Goal: Information Seeking & Learning: Learn about a topic

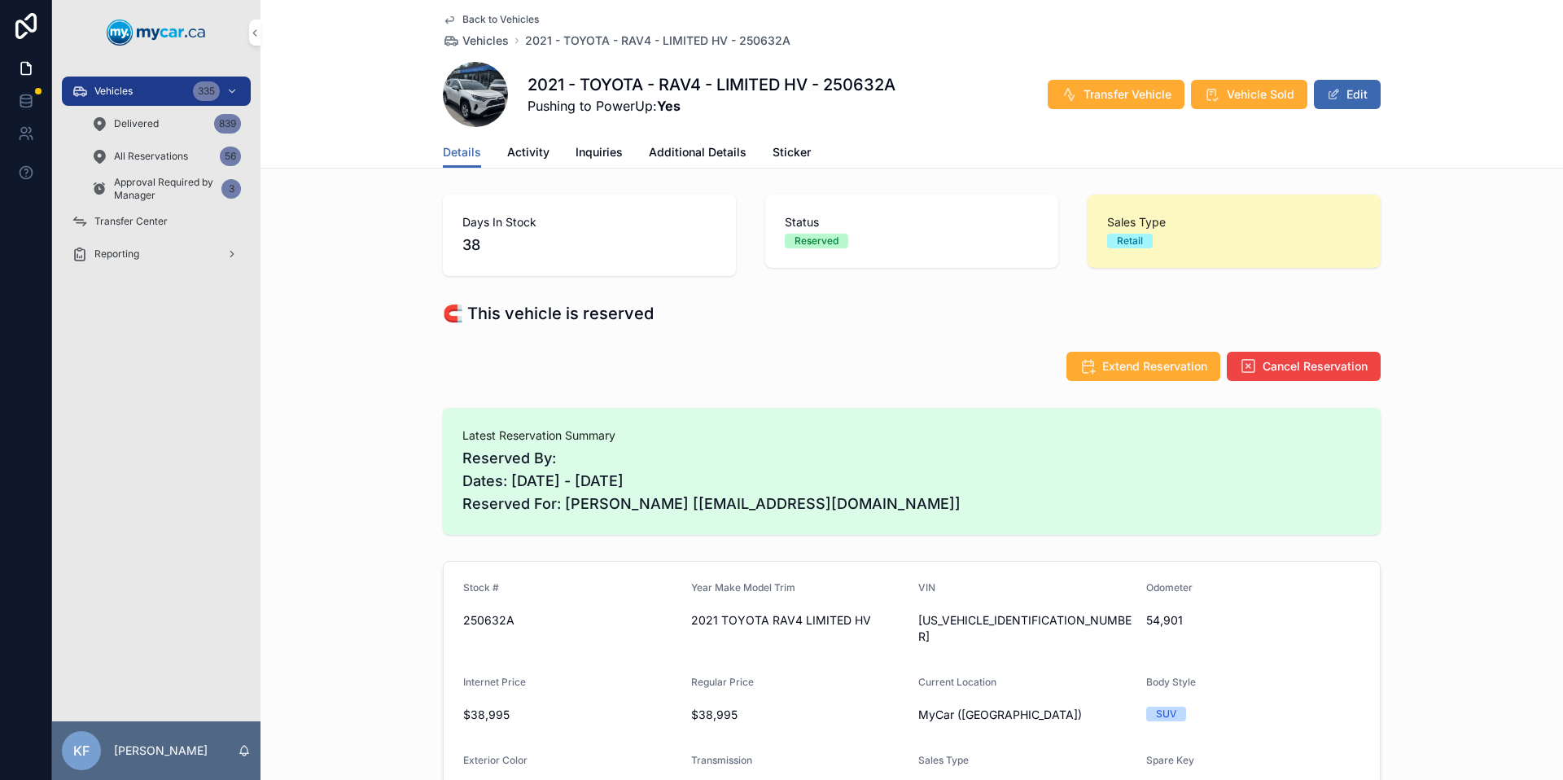
scroll to position [12, 0]
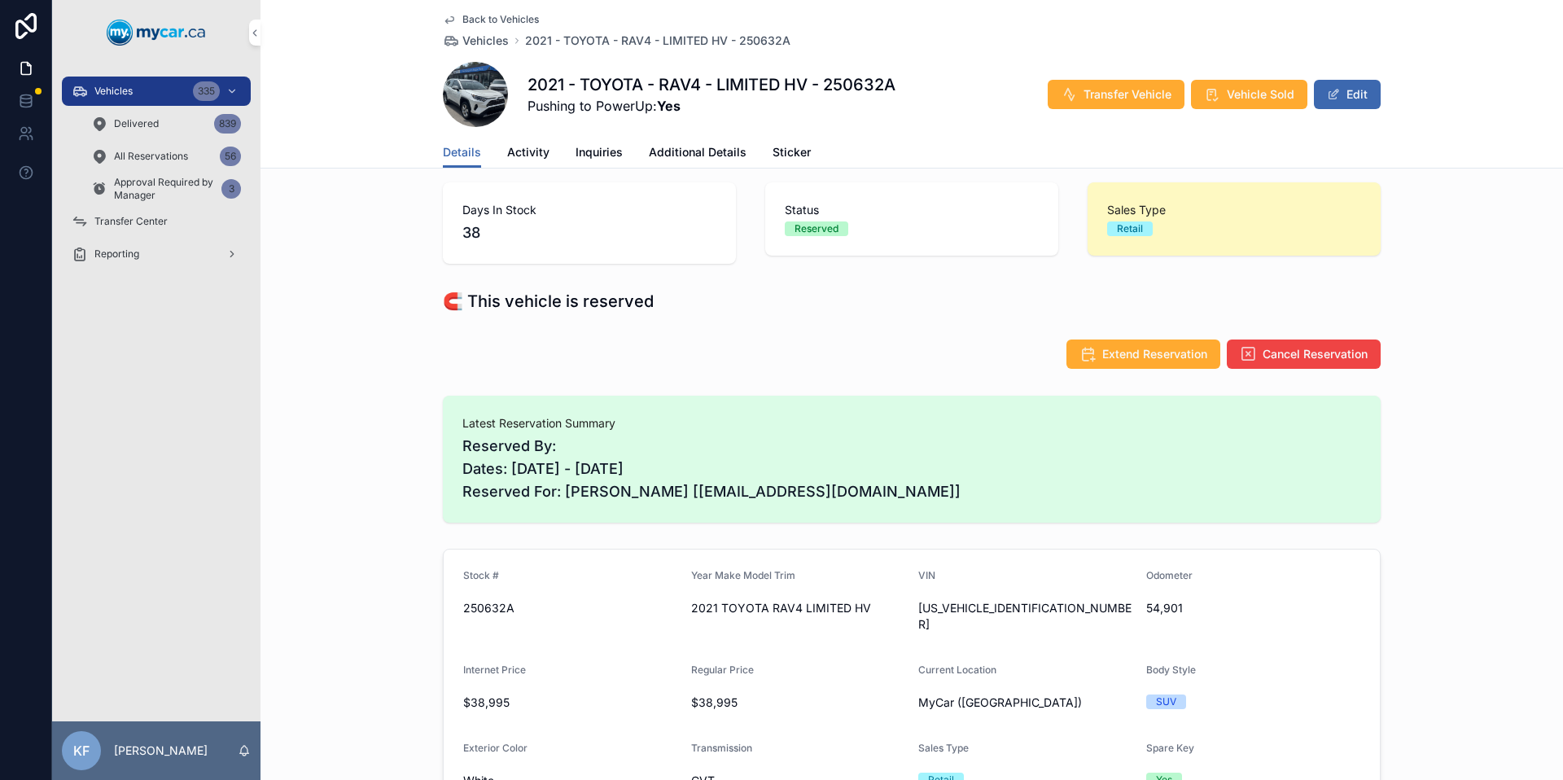
click at [453, 15] on link "Back to Vehicles" at bounding box center [491, 19] width 96 height 13
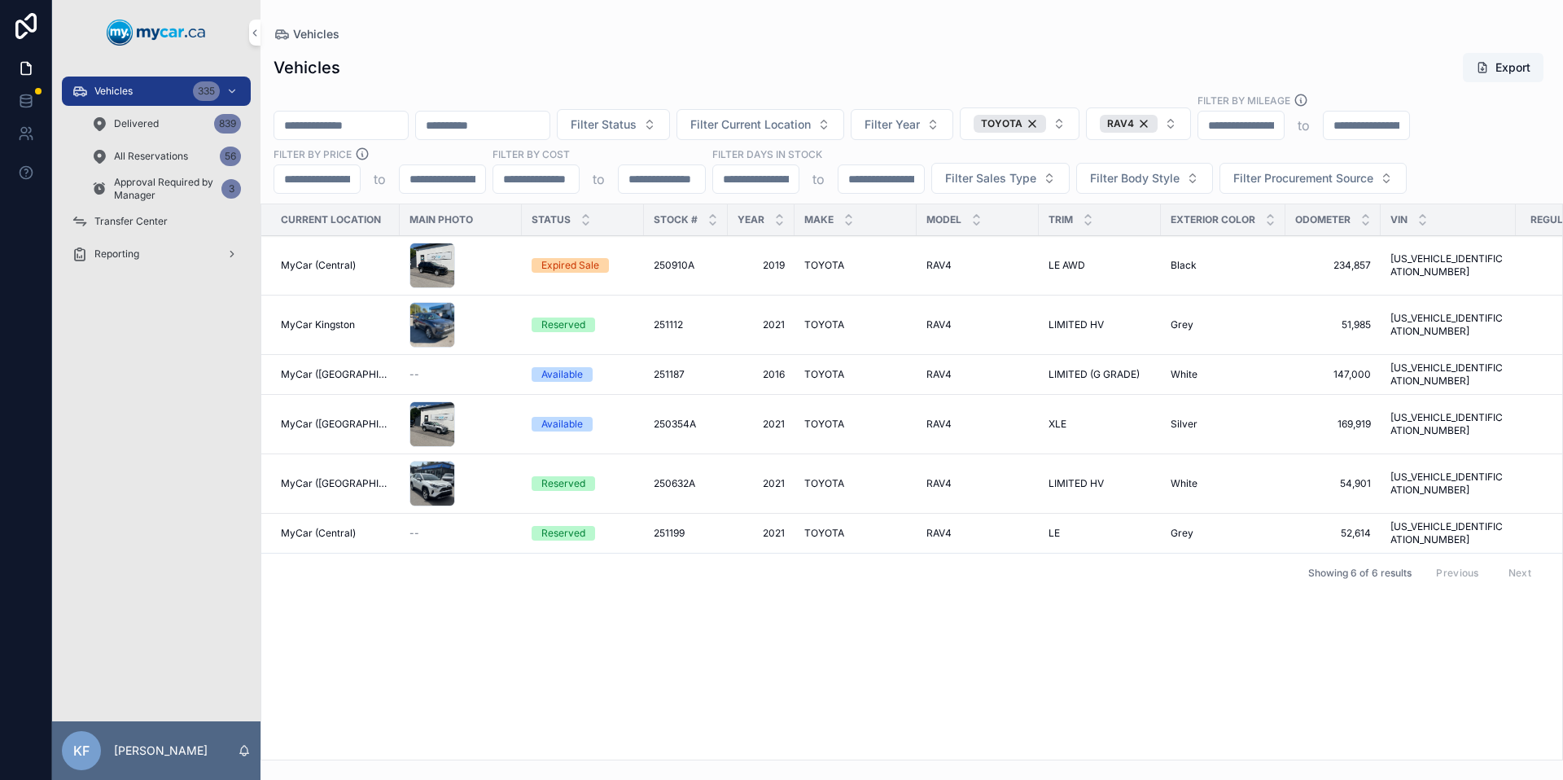
click at [1158, 123] on div "RAV4" at bounding box center [1129, 124] width 58 height 18
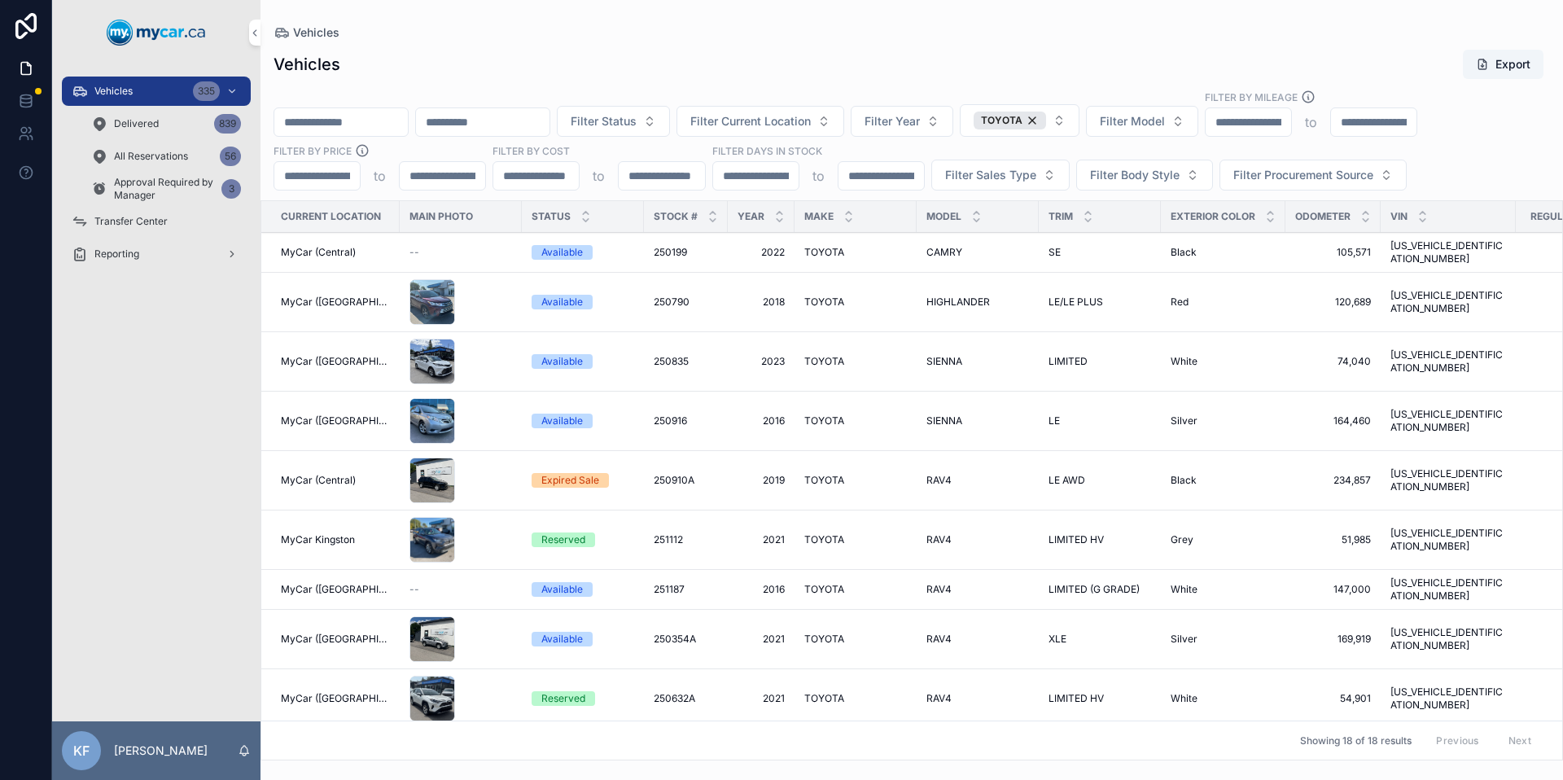
click at [1046, 124] on div "TOYOTA" at bounding box center [1010, 121] width 72 height 18
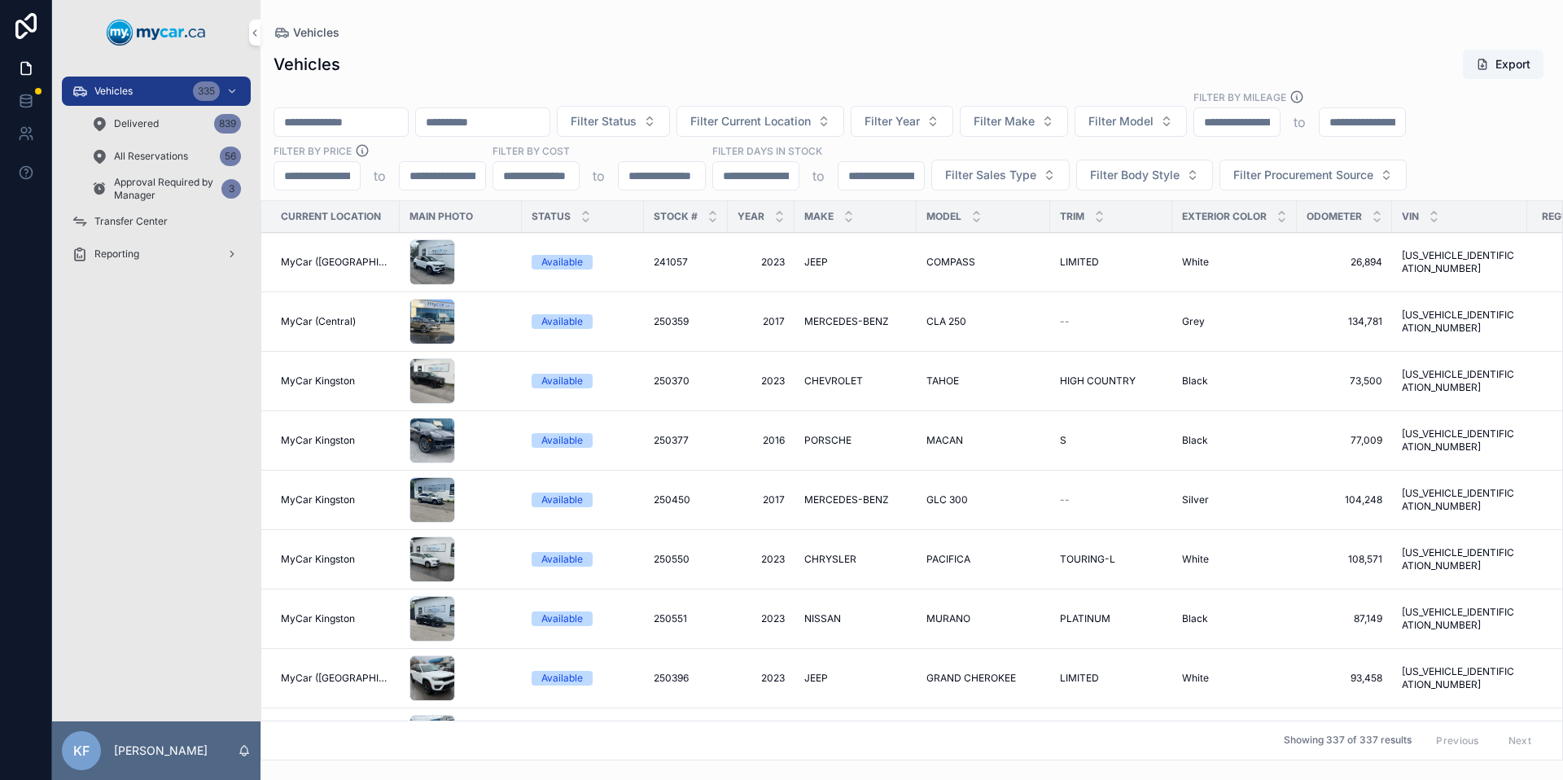
click at [1035, 124] on span "Filter Make" at bounding box center [1004, 121] width 61 height 16
type input "***"
click at [1031, 183] on div "GMC" at bounding box center [1056, 187] width 226 height 26
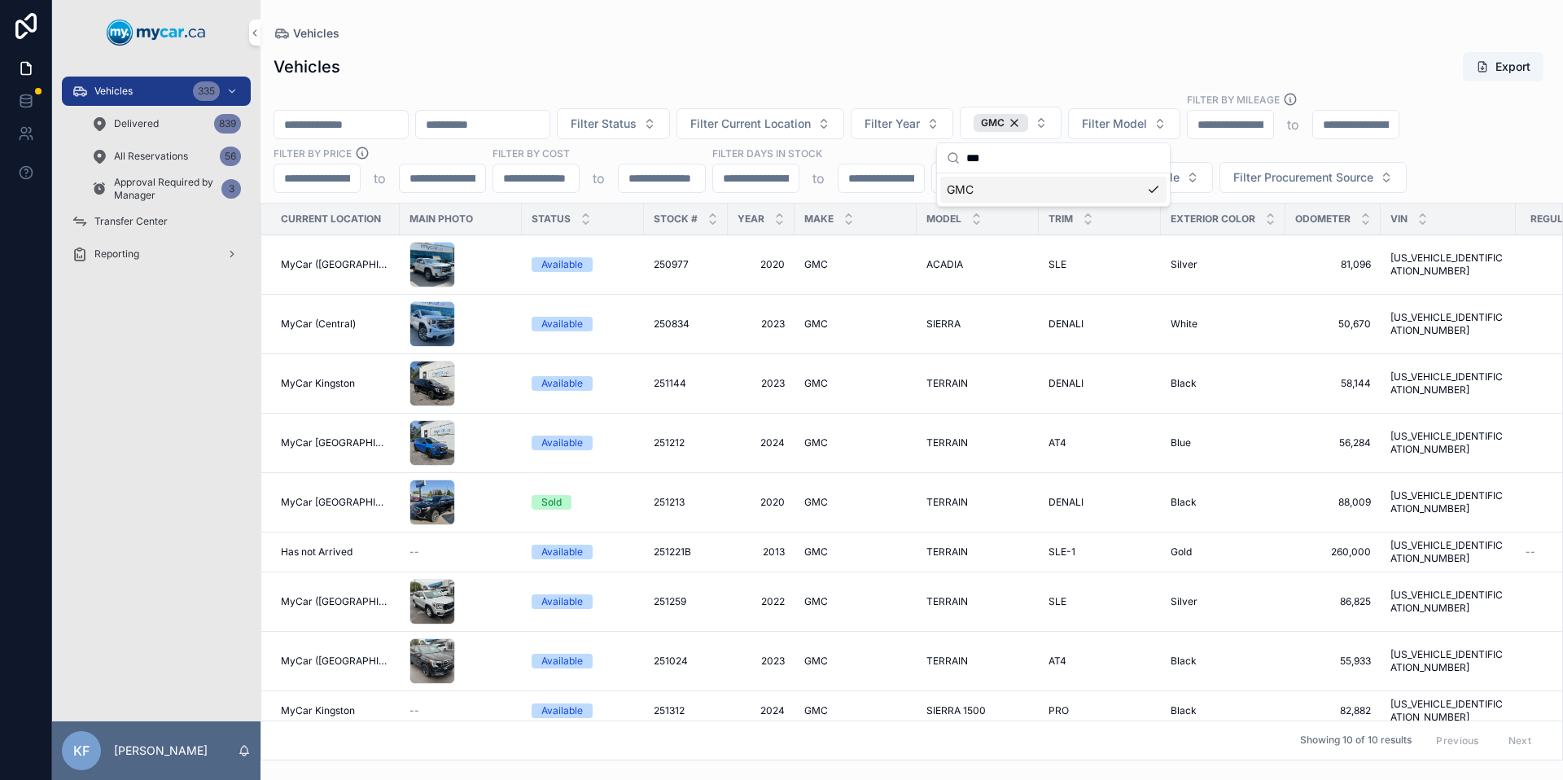
click at [969, 64] on div "Vehicles Export" at bounding box center [912, 66] width 1276 height 31
click at [929, 322] on span "SIERRA" at bounding box center [943, 323] width 34 height 13
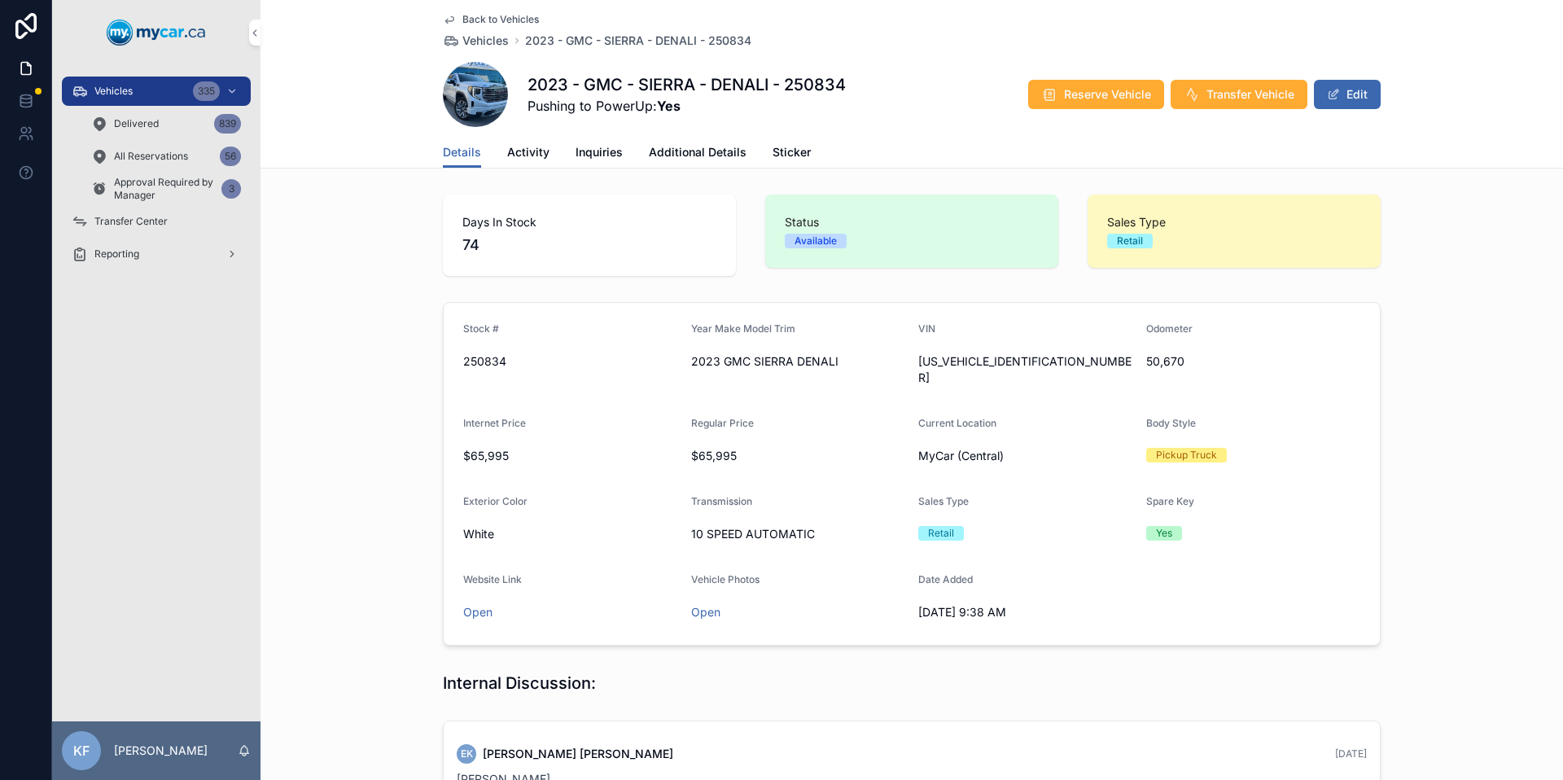
click at [712, 152] on span "Additional Details" at bounding box center [698, 152] width 98 height 16
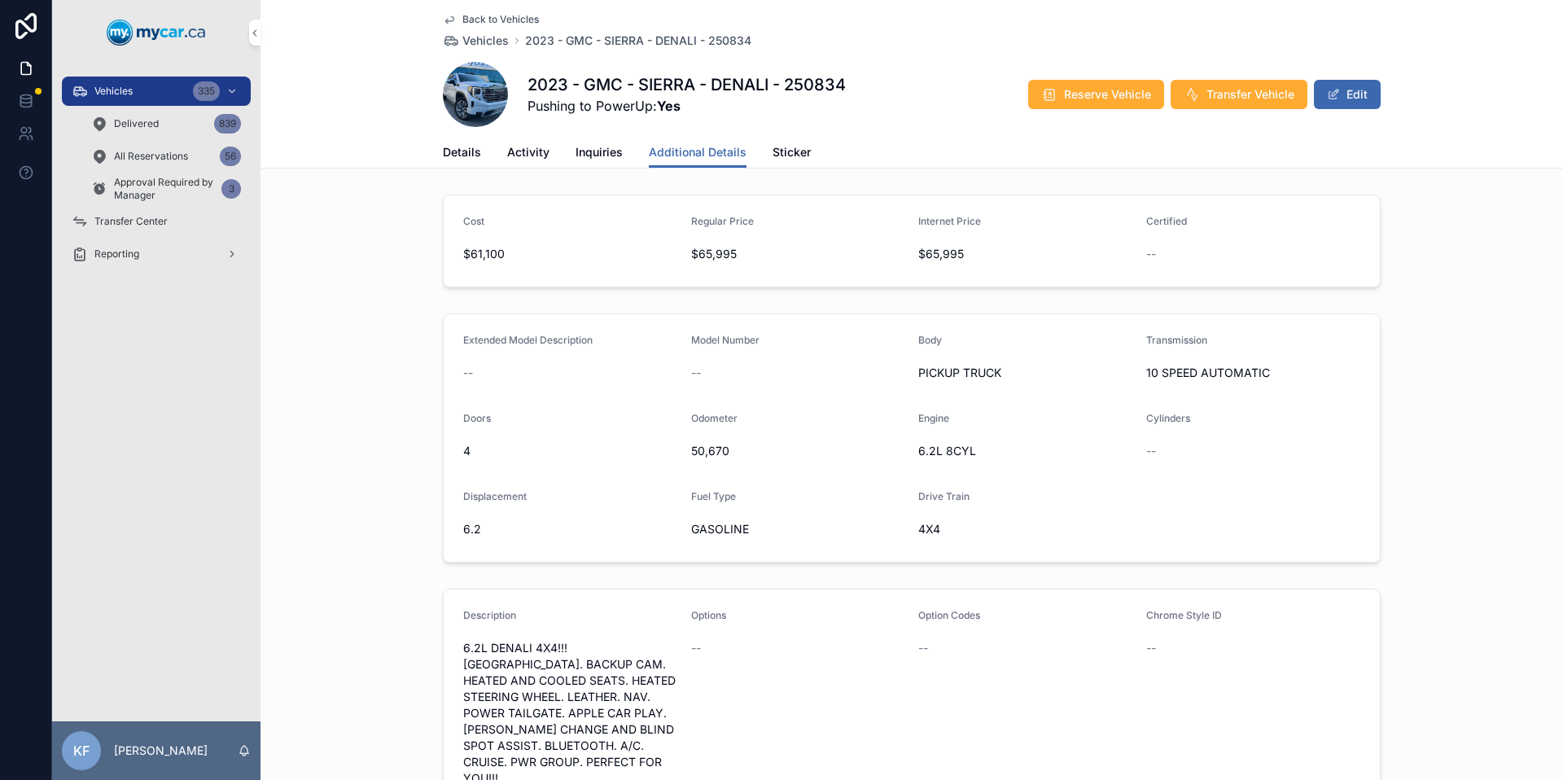
click at [451, 15] on link "Back to Vehicles" at bounding box center [491, 19] width 96 height 13
